Goal: Find specific page/section: Find specific page/section

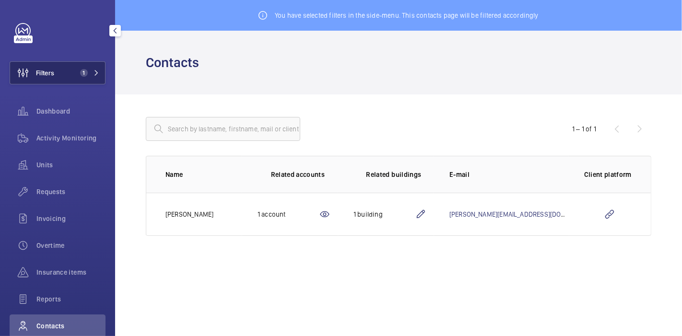
click at [70, 76] on button "Filters 1" at bounding box center [58, 72] width 96 height 23
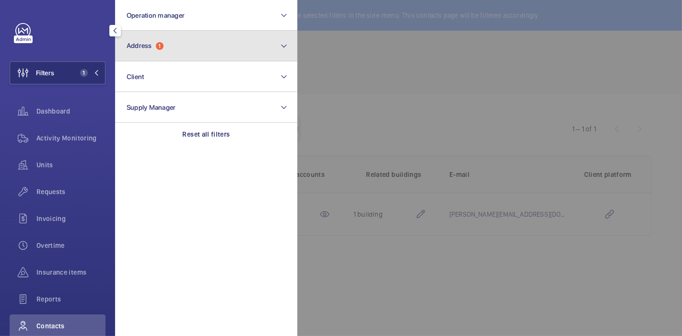
click at [132, 54] on button "Address 1" at bounding box center [206, 46] width 182 height 31
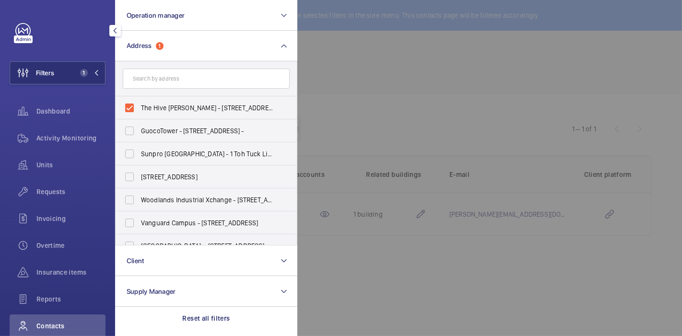
click at [138, 115] on label "The Hive Carpenter - 36 Carpenter St (THE HIVE), SINGAPORE 059915" at bounding box center [199, 107] width 167 height 23
click at [138, 115] on input "The Hive Carpenter - 36 Carpenter St (THE HIVE), SINGAPORE 059915" at bounding box center [129, 107] width 19 height 19
checkbox input "false"
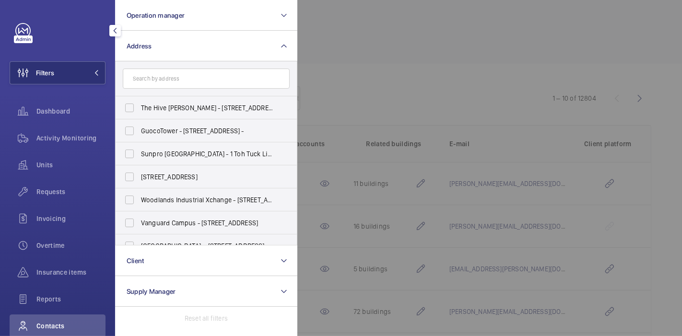
click at [316, 55] on div at bounding box center [638, 168] width 682 height 336
